Goal: Task Accomplishment & Management: Use online tool/utility

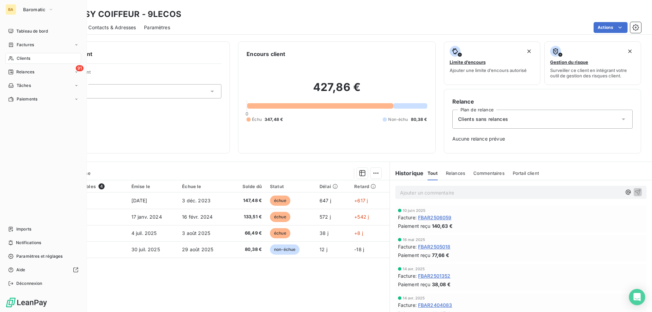
click at [18, 8] on div "BA Baromatic" at bounding box center [43, 9] width 76 height 11
click at [51, 5] on button "Baromatic" at bounding box center [38, 9] width 39 height 11
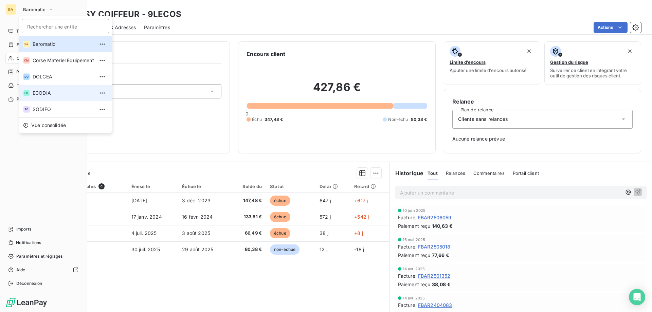
click at [49, 95] on span "ECODIA" at bounding box center [63, 93] width 61 height 7
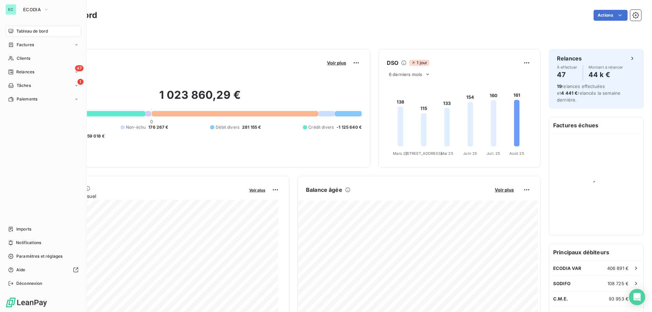
click at [17, 59] on span "Clients" at bounding box center [24, 58] width 14 height 6
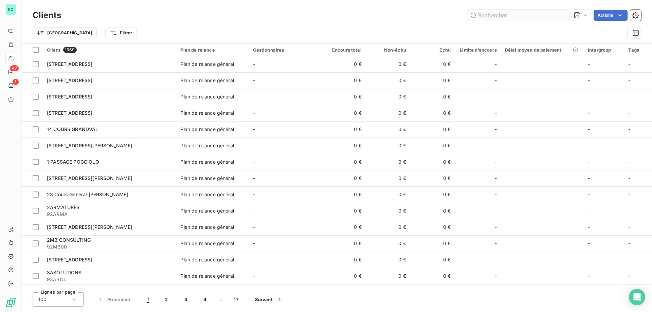
click at [490, 13] on input "text" at bounding box center [518, 15] width 102 height 11
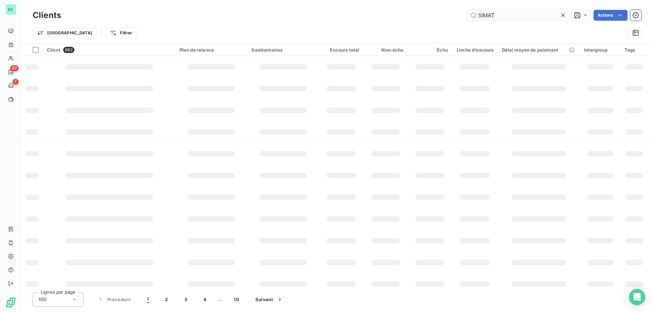
type input "SIMAT"
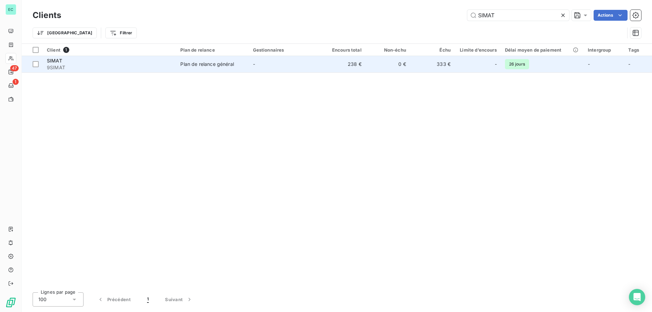
click at [256, 64] on td "-" at bounding box center [285, 64] width 72 height 16
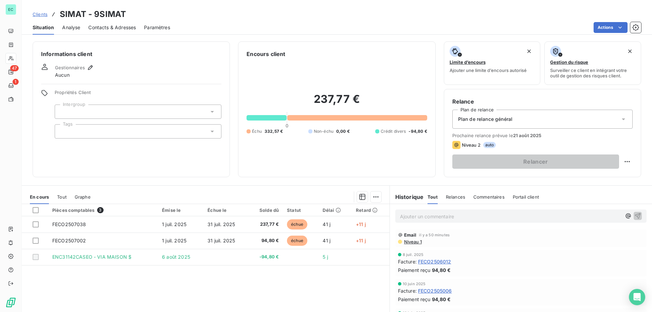
click at [517, 121] on div "Plan de relance général" at bounding box center [542, 119] width 180 height 19
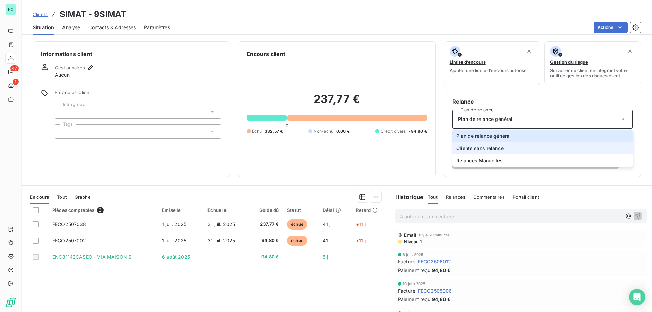
click at [492, 153] on li "Clients sans relance" at bounding box center [542, 148] width 180 height 12
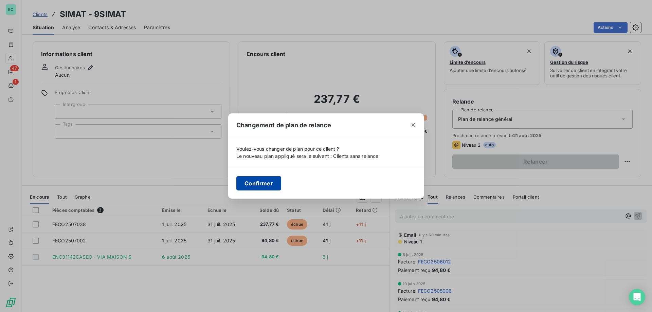
click at [263, 181] on button "Confirmer" at bounding box center [258, 183] width 45 height 14
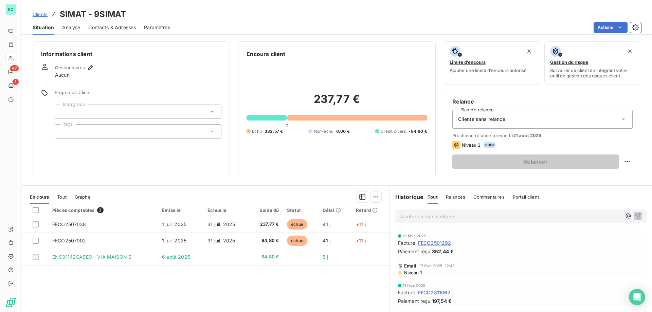
scroll to position [339, 0]
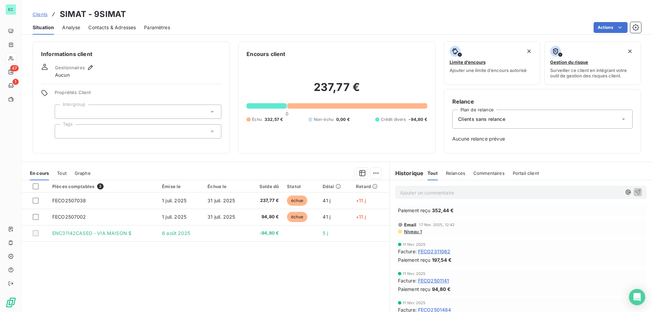
click at [38, 15] on span "Clients" at bounding box center [40, 14] width 15 height 5
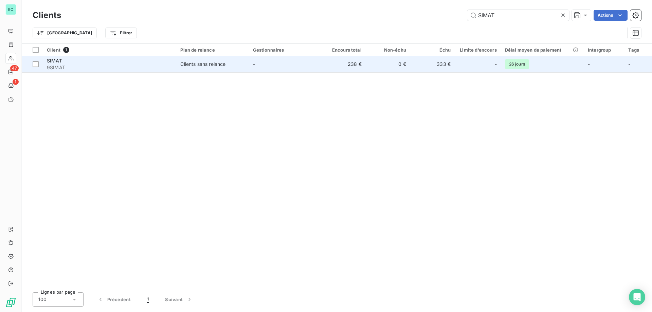
click at [78, 69] on span "9SIMAT" at bounding box center [109, 67] width 125 height 7
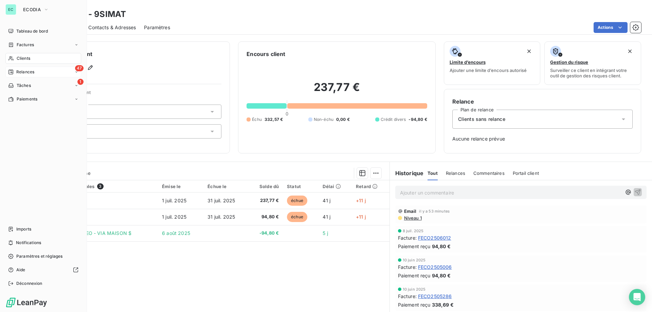
click at [21, 73] on span "Relances" at bounding box center [25, 72] width 18 height 6
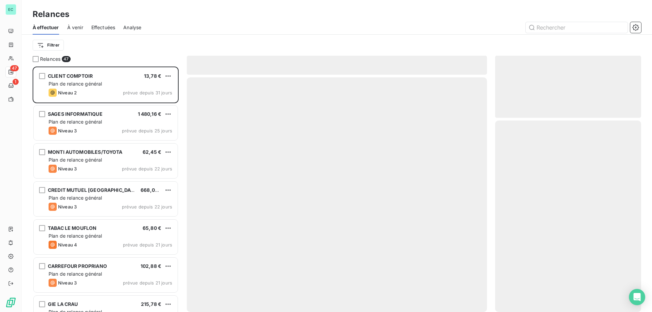
scroll to position [240, 141]
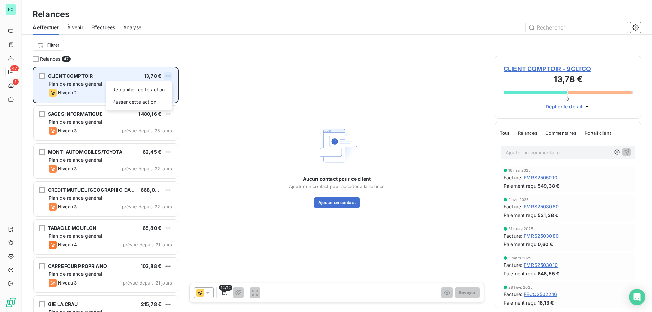
click at [171, 76] on html "EC 47 1 Relances À effectuer À venir Effectuées Analyse Filtrer Relances 47 CLI…" at bounding box center [326, 156] width 652 height 312
click at [143, 100] on div "Passer cette action" at bounding box center [138, 101] width 61 height 11
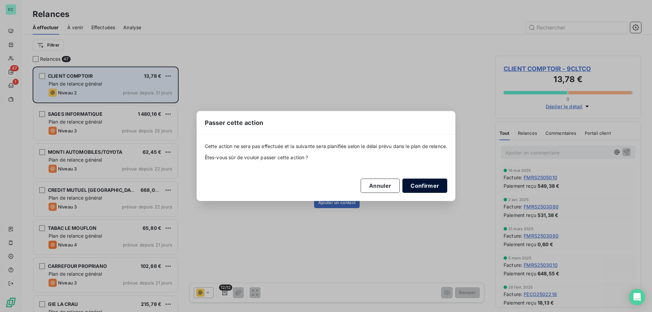
click at [422, 187] on button "Confirmer" at bounding box center [424, 186] width 45 height 14
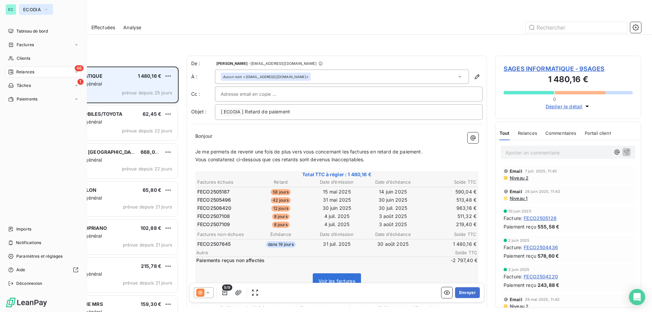
click at [19, 7] on button "ECODIA" at bounding box center [36, 9] width 34 height 11
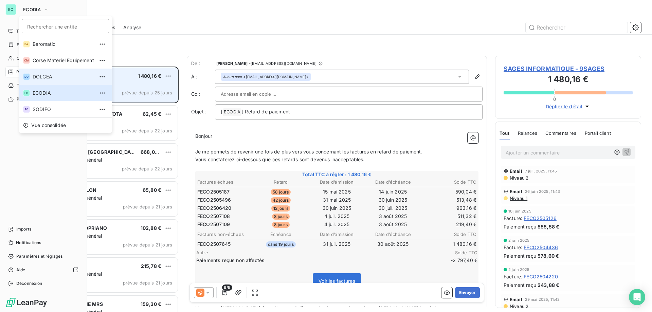
click at [40, 80] on li "DO DOLCEA" at bounding box center [65, 77] width 93 height 16
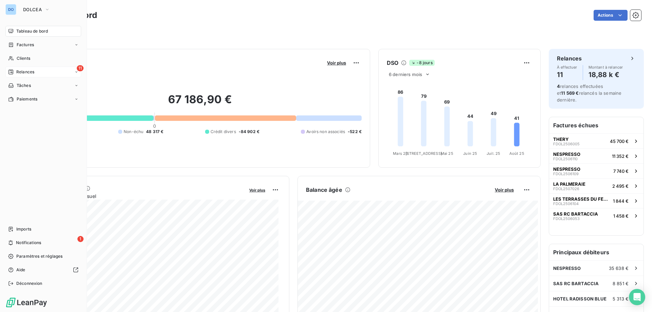
click at [18, 74] on span "Relances" at bounding box center [25, 72] width 18 height 6
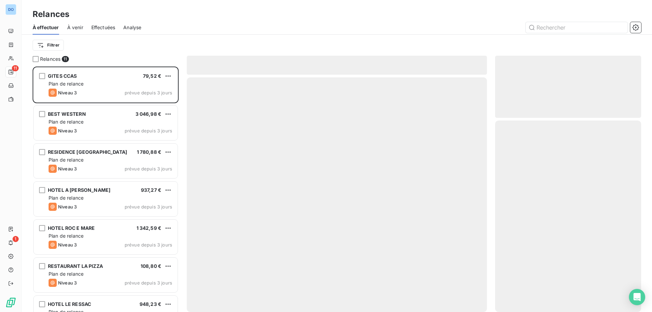
scroll to position [240, 141]
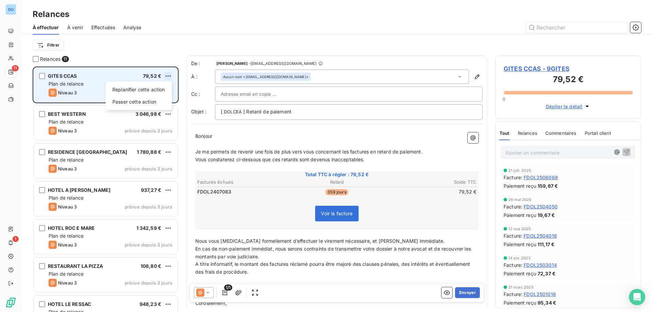
click at [171, 74] on html "DO 11 1 Relances À effectuer À venir Effectuées Analyse Filtrer Relances 11 GIT…" at bounding box center [326, 156] width 652 height 312
click at [160, 101] on div "Passer cette action" at bounding box center [138, 101] width 61 height 11
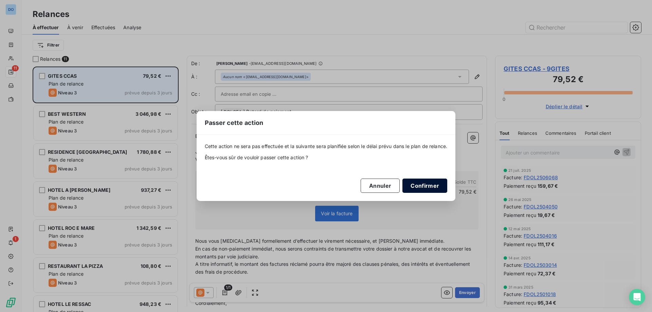
click at [414, 185] on button "Confirmer" at bounding box center [424, 186] width 45 height 14
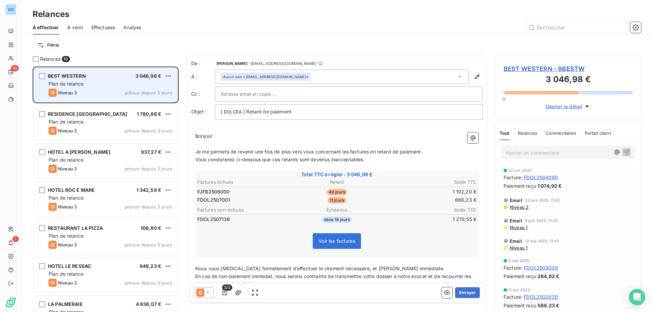
click at [207, 295] on icon at bounding box center [207, 292] width 7 height 7
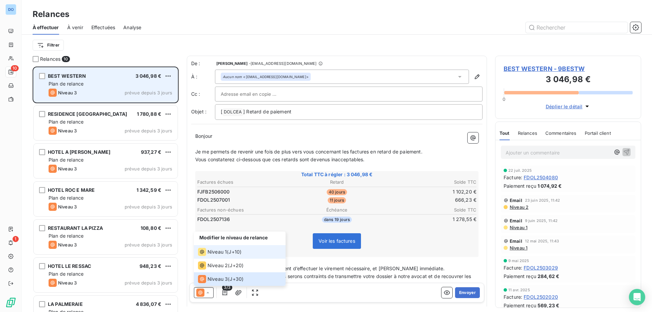
click at [214, 257] on li "Niveau 1 ( J+10 )" at bounding box center [240, 252] width 92 height 14
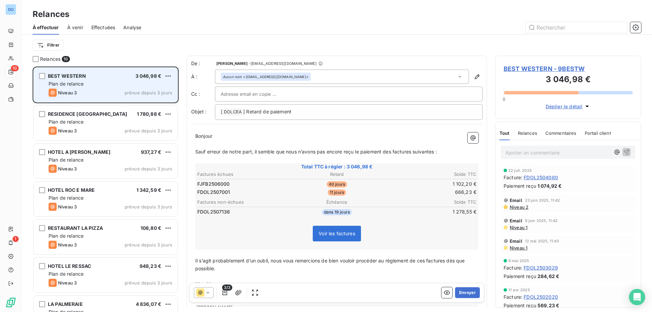
click at [450, 282] on p "Merci beaucoup" at bounding box center [336, 284] width 283 height 8
click at [463, 298] on div "3/3 Envoyer" at bounding box center [336, 293] width 295 height 20
click at [463, 295] on button "Envoyer" at bounding box center [467, 292] width 25 height 11
